Goal: Navigation & Orientation: Find specific page/section

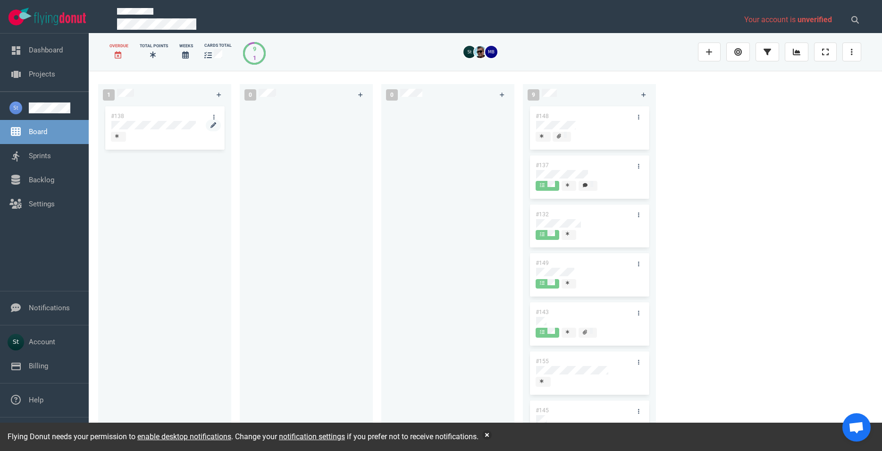
click at [152, 131] on div at bounding box center [164, 130] width 107 height 1
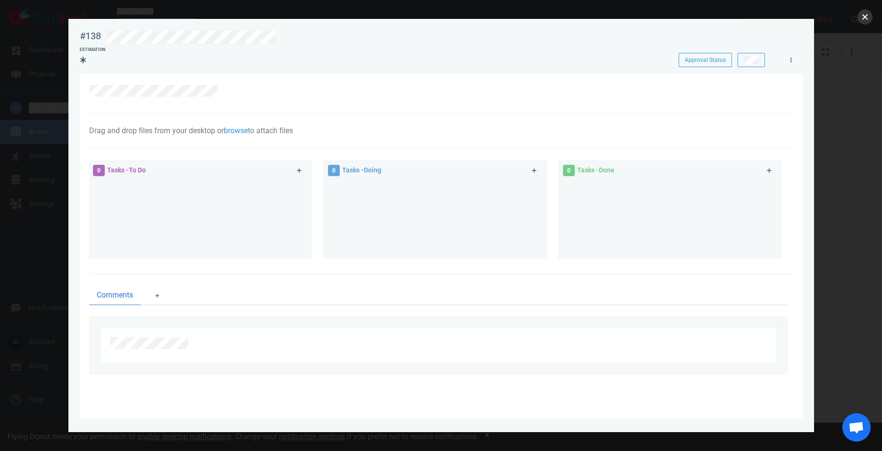
click at [863, 21] on button "close" at bounding box center [865, 16] width 15 height 15
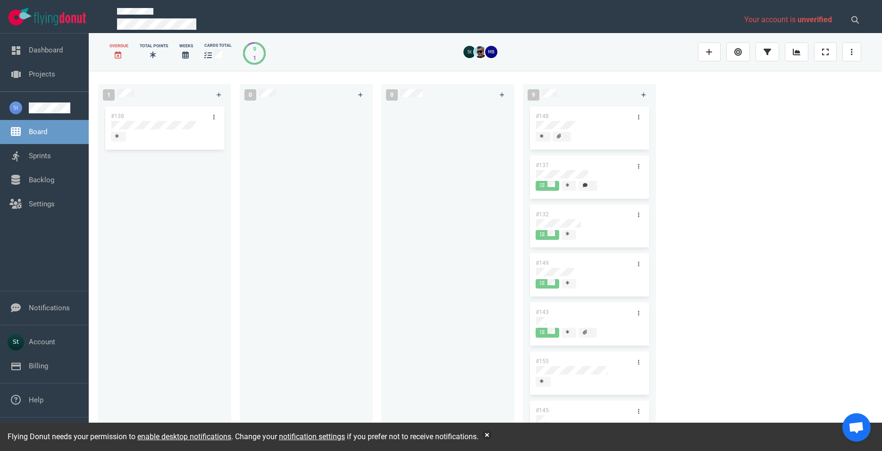
scroll to position [111, 0]
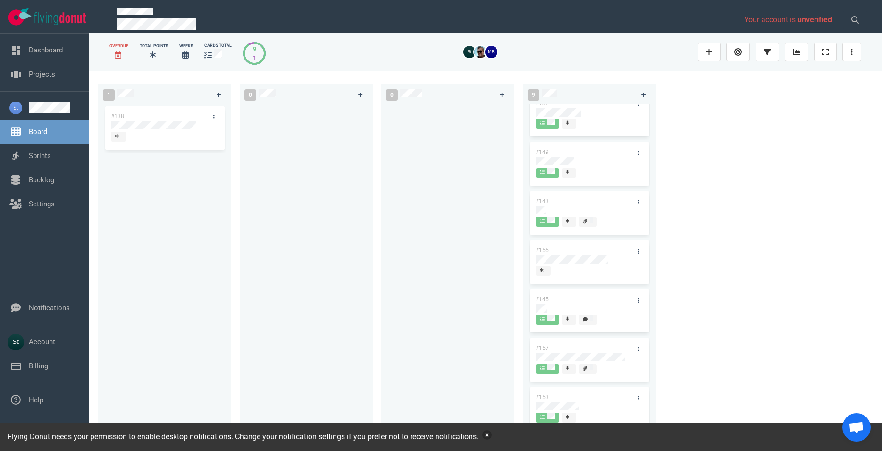
click at [489, 437] on button "button" at bounding box center [486, 434] width 9 height 9
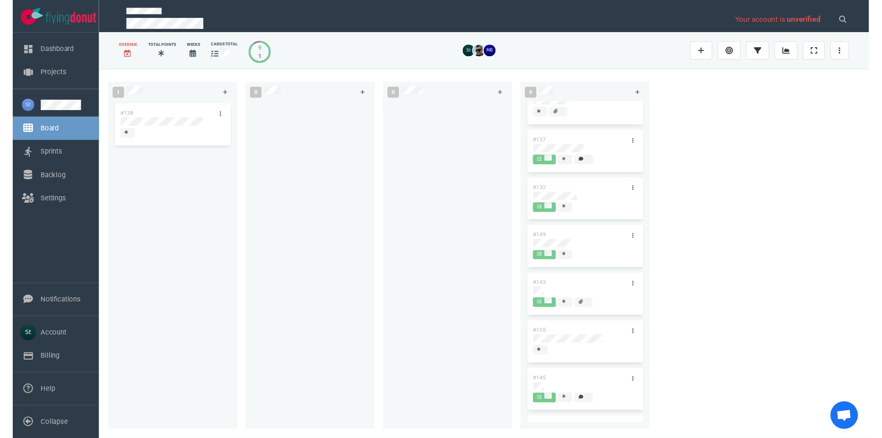
scroll to position [0, 0]
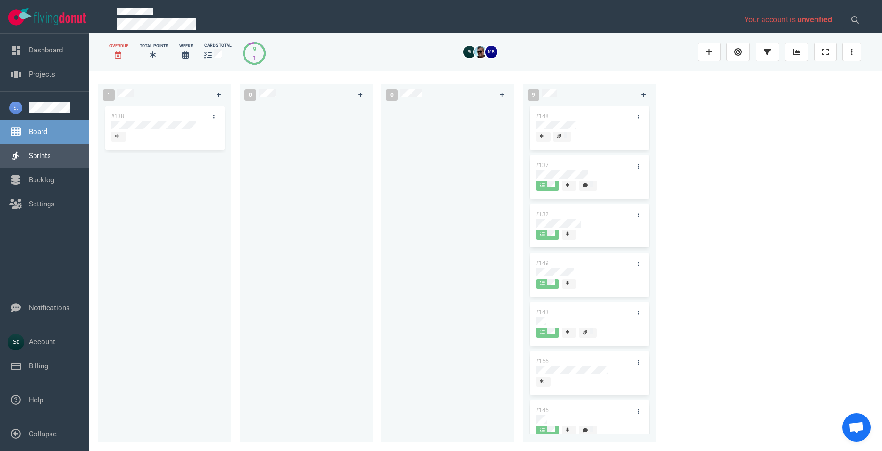
click at [29, 152] on link "Sprints" at bounding box center [40, 156] width 22 height 8
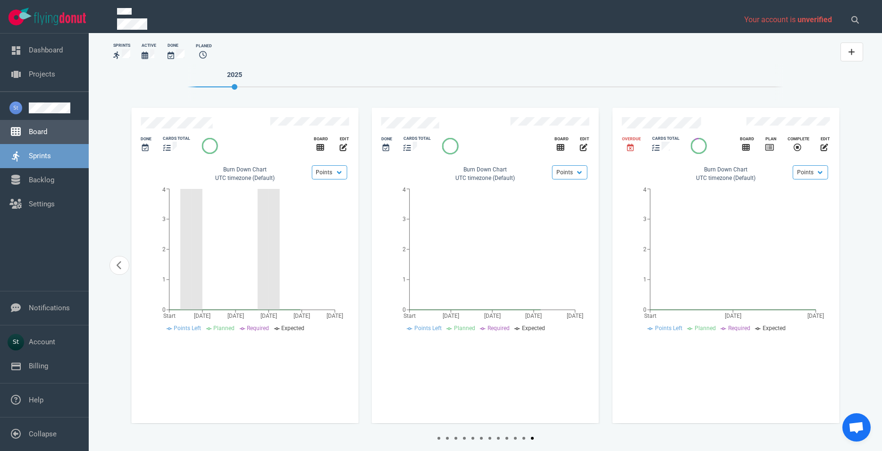
click at [29, 136] on link "Board" at bounding box center [38, 131] width 18 height 8
